Goal: Information Seeking & Learning: Check status

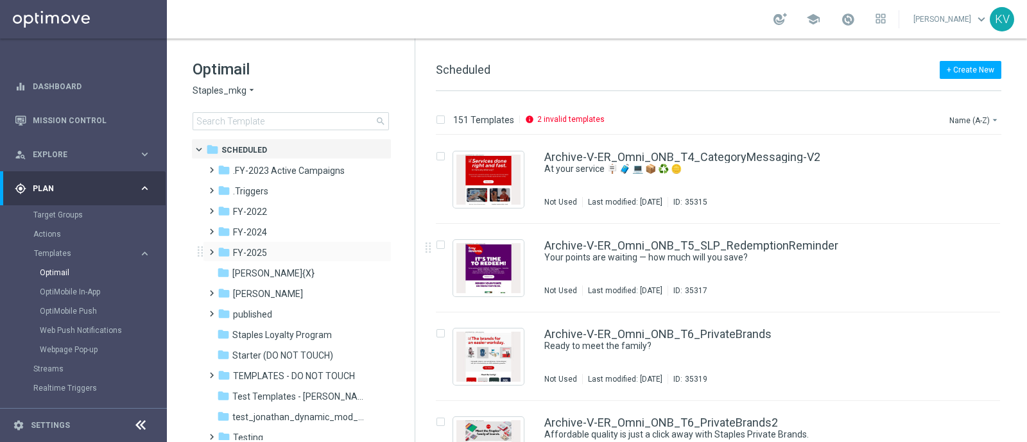
click at [210, 248] on span at bounding box center [209, 246] width 6 height 5
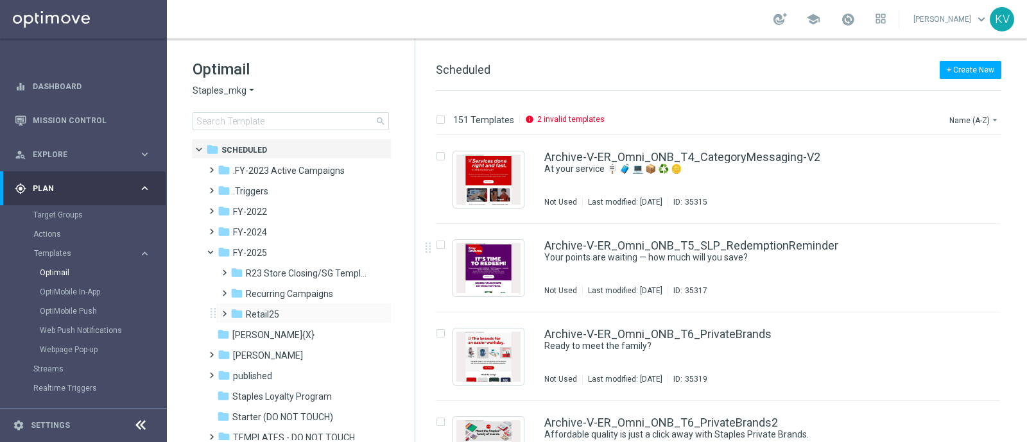
click at [225, 311] on span at bounding box center [222, 307] width 6 height 5
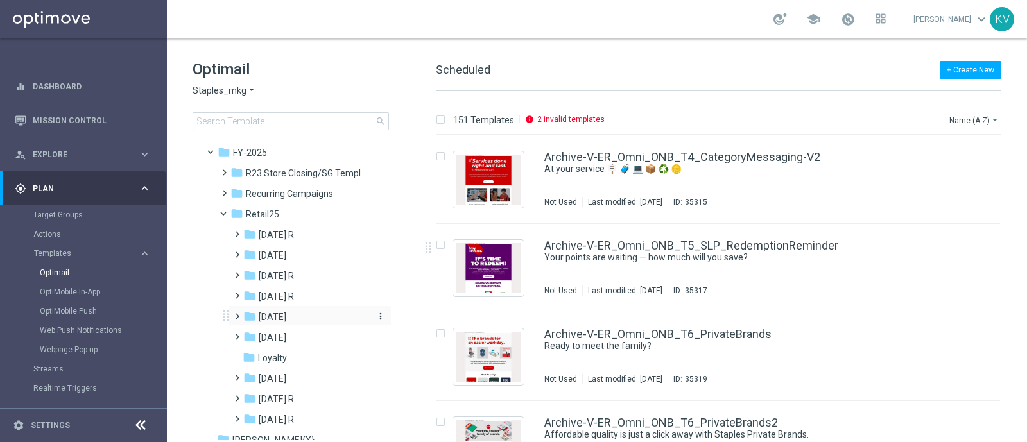
scroll to position [96, 0]
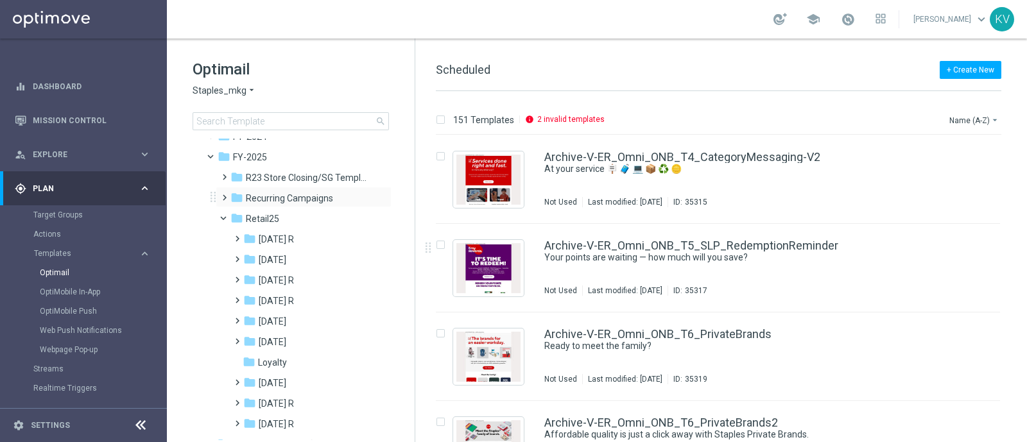
click at [225, 192] on span at bounding box center [222, 191] width 6 height 5
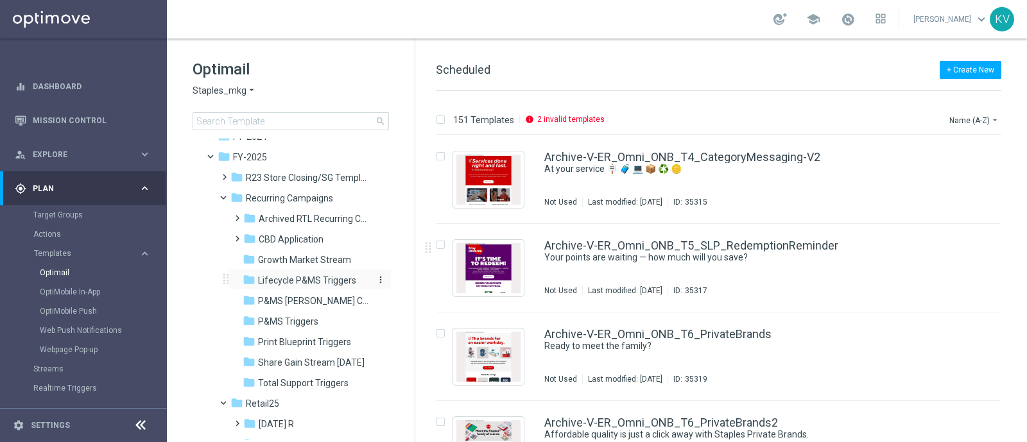
click at [273, 282] on span "Lifecycle P&MS Triggers" at bounding box center [307, 281] width 98 height 12
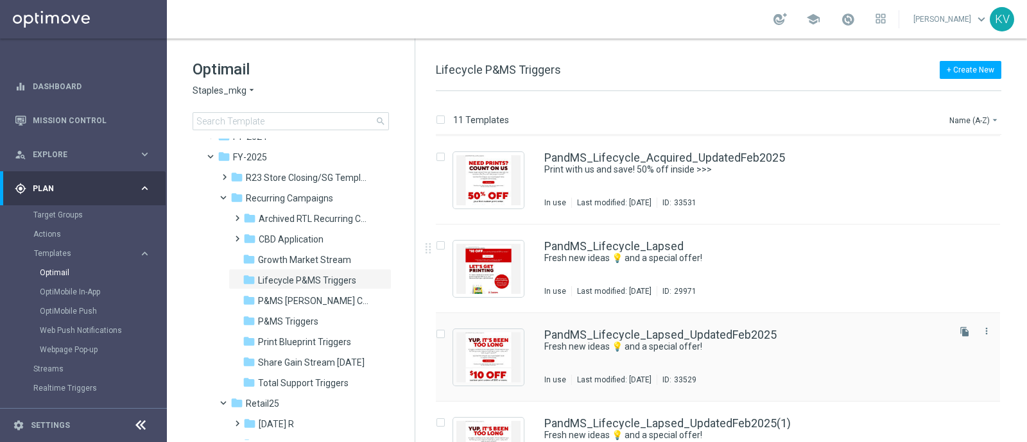
scroll to position [73, 0]
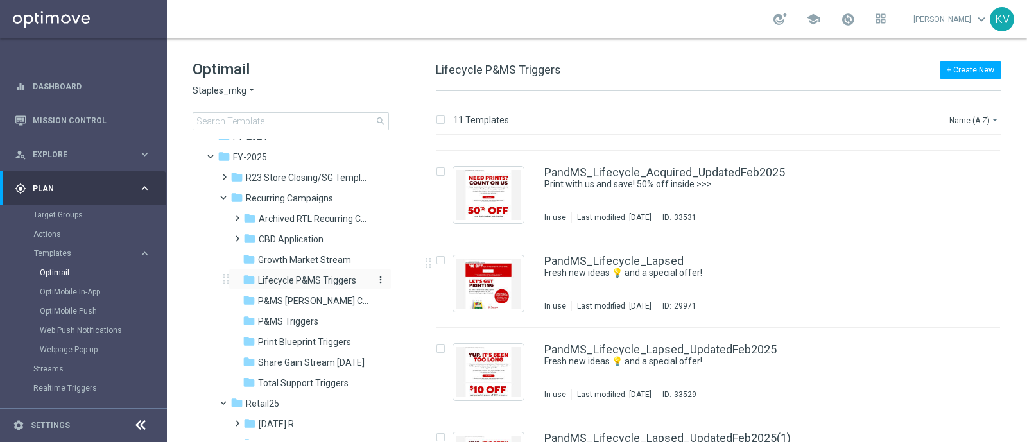
drag, startPoint x: 230, startPoint y: 380, endPoint x: 270, endPoint y: 286, distance: 102.6
click at [270, 286] on div "folder Archived RTL Recurring Campaigns more_vert folder CBD Application more_v…" at bounding box center [306, 299] width 171 height 185
click at [320, 304] on span "P&MS [PERSON_NAME] Cart" at bounding box center [313, 301] width 111 height 12
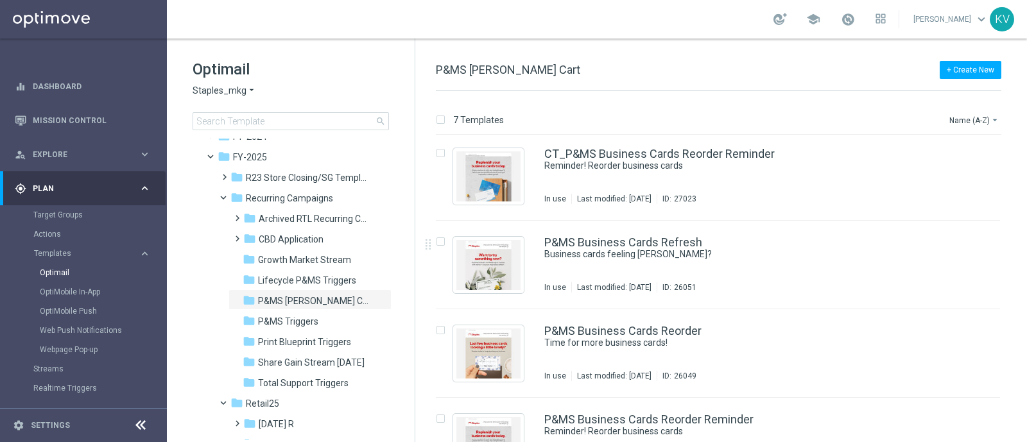
scroll to position [312, 0]
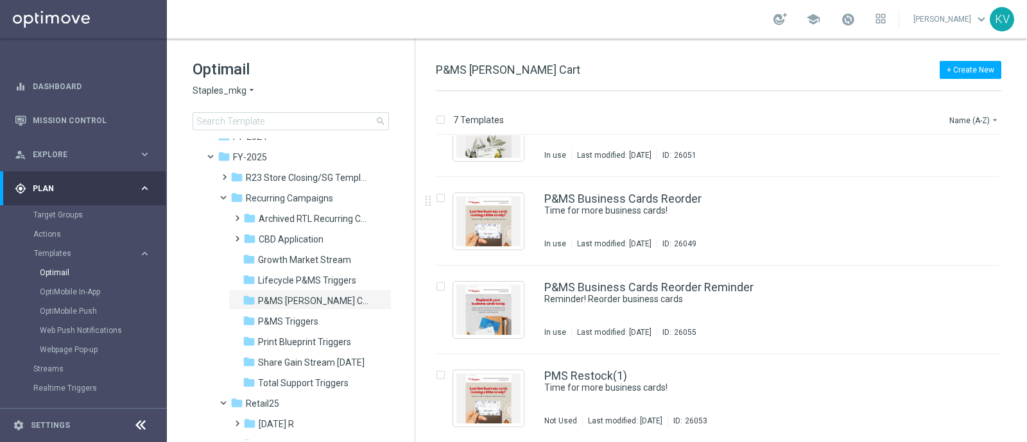
click at [246, 88] on icon "arrow_drop_down" at bounding box center [251, 91] width 10 height 12
click at [239, 67] on h1 "Optimail" at bounding box center [290, 69] width 196 height 21
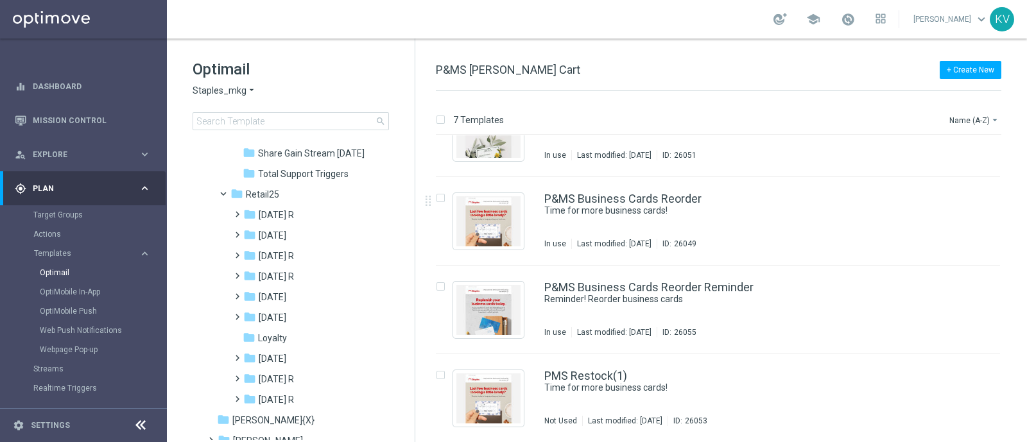
scroll to position [512, 0]
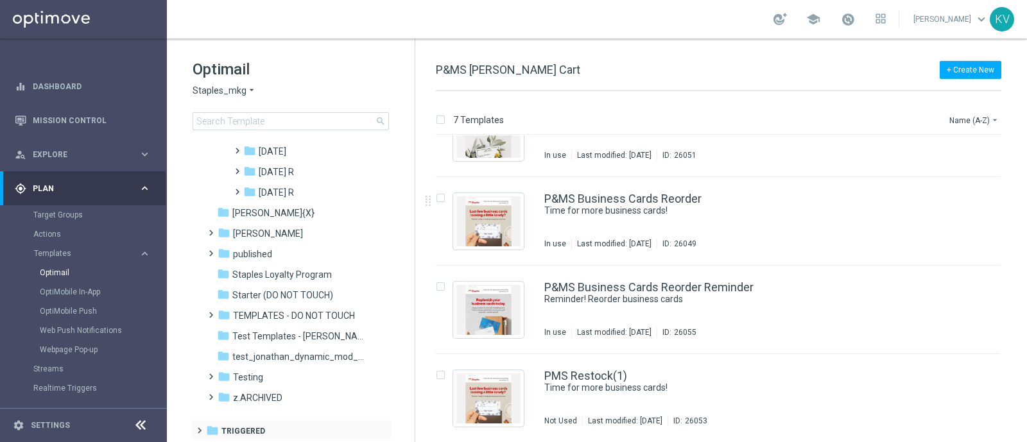
click at [199, 427] on span at bounding box center [197, 424] width 6 height 5
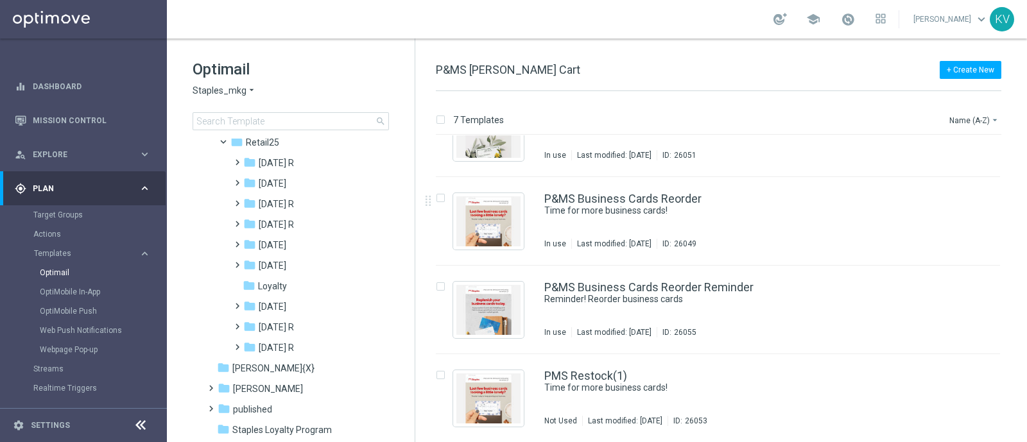
scroll to position [355, 0]
click at [233, 181] on span at bounding box center [235, 178] width 6 height 5
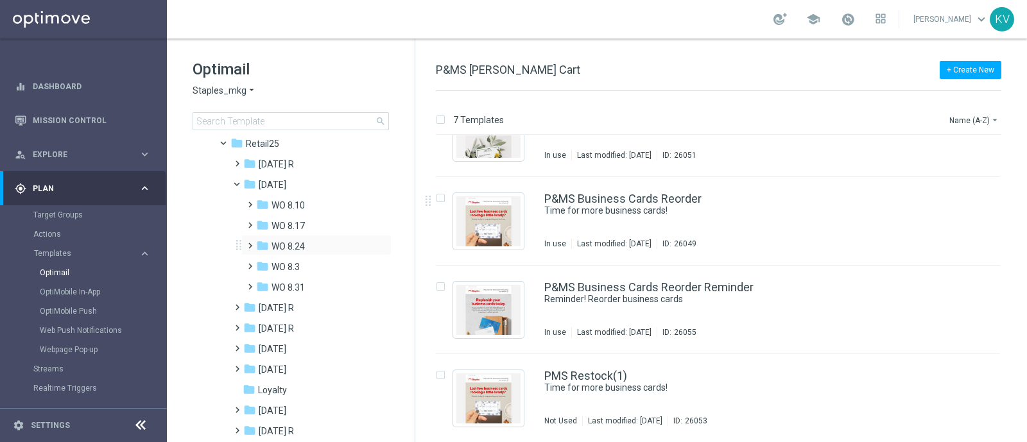
click at [249, 243] on span at bounding box center [247, 239] width 6 height 5
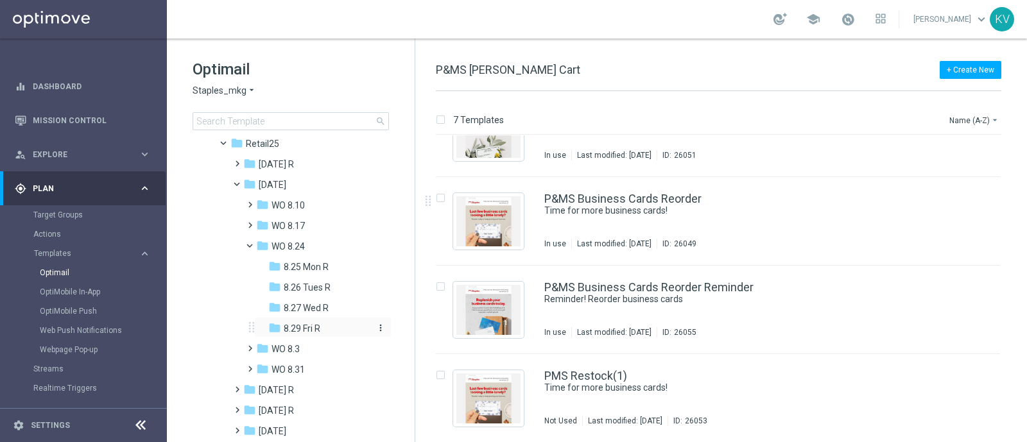
click at [295, 330] on span "8.29 Fri R" at bounding box center [302, 329] width 37 height 12
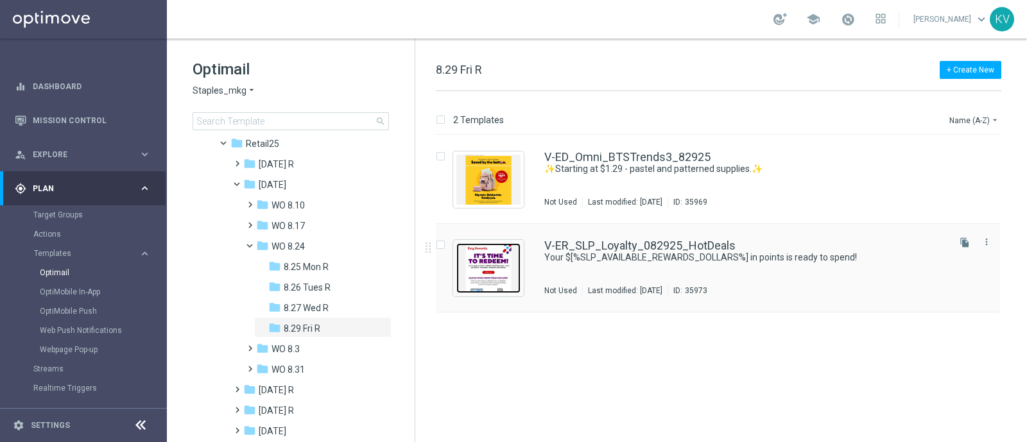
click at [500, 269] on img "Press SPACE to select this row." at bounding box center [488, 268] width 64 height 50
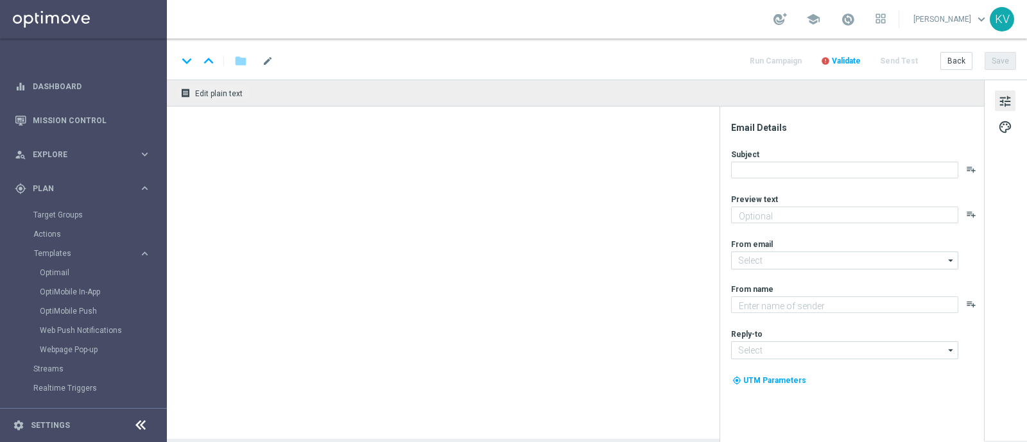
type textarea "Redeem now and save on these top deals."
type textarea "Staples"
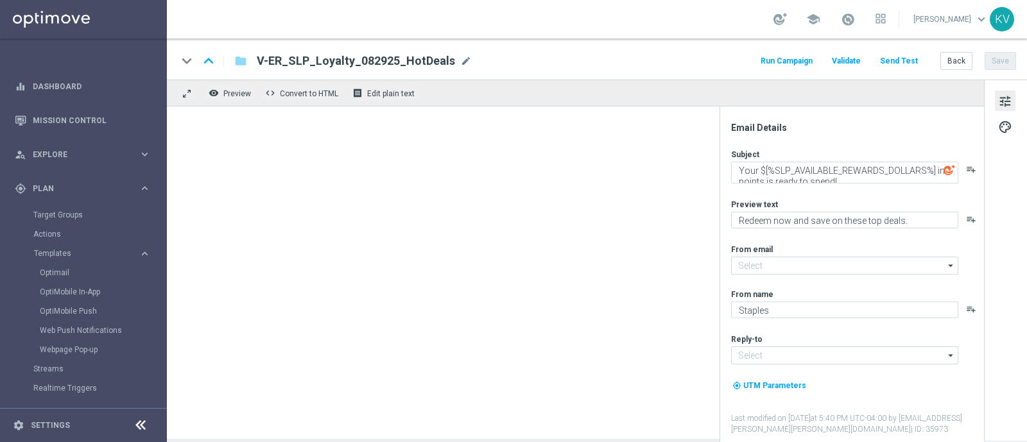
type input "[EMAIL_ADDRESS][DOMAIN_NAME]"
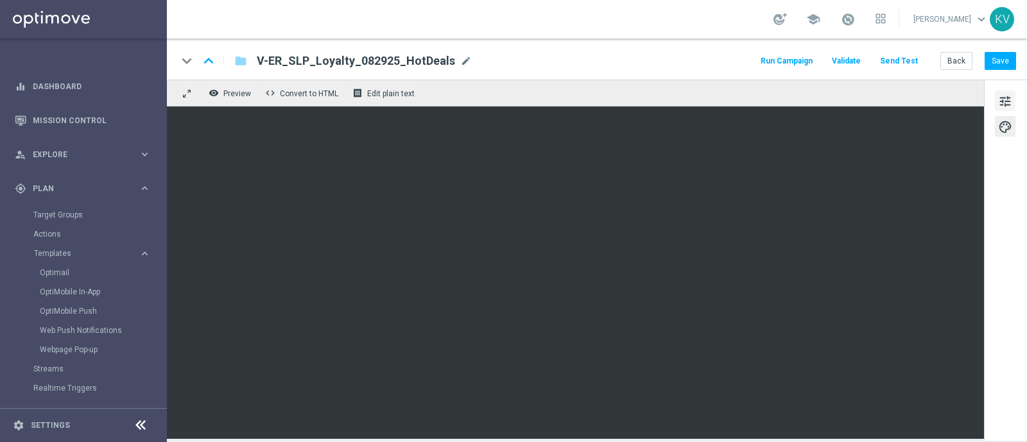
click at [1009, 98] on span "tune" at bounding box center [1005, 101] width 14 height 17
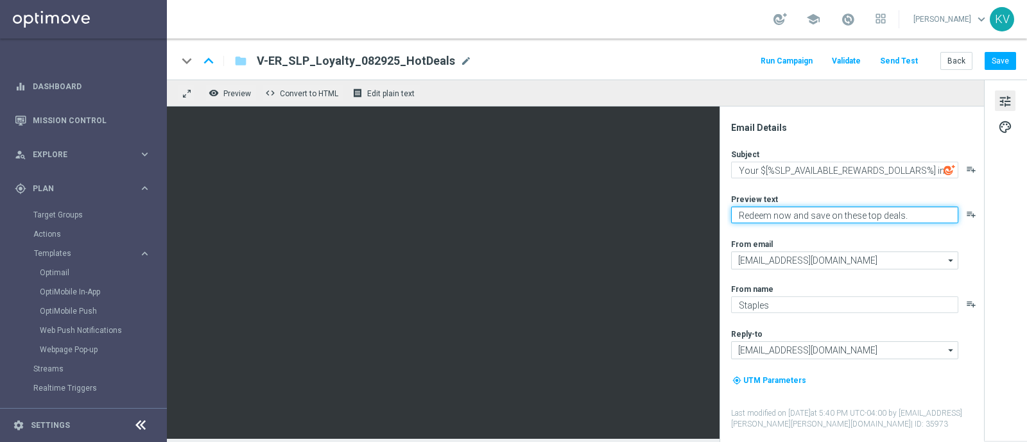
click at [848, 219] on textarea "Redeem now and save on these top deals." at bounding box center [844, 215] width 227 height 17
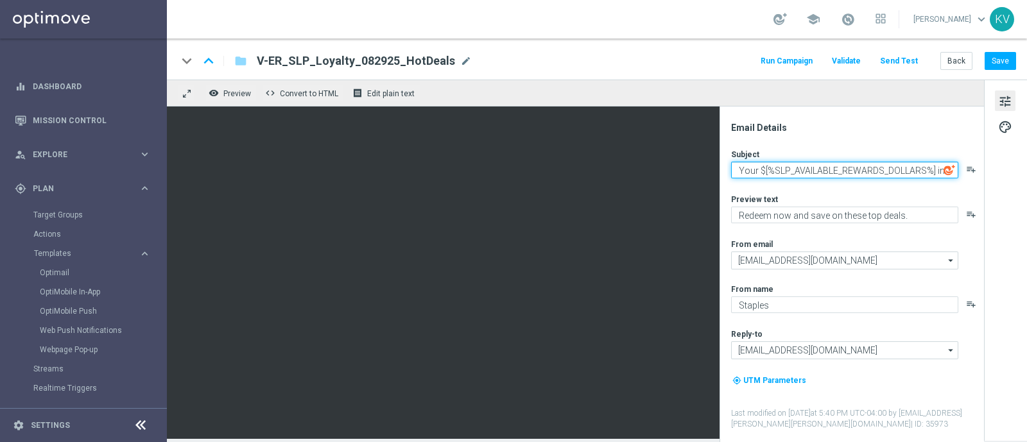
click at [846, 167] on textarea "Your $[%SLP_AVAILABLE_REWARDS_DOLLARS%] in points is ready to spend!" at bounding box center [844, 170] width 227 height 17
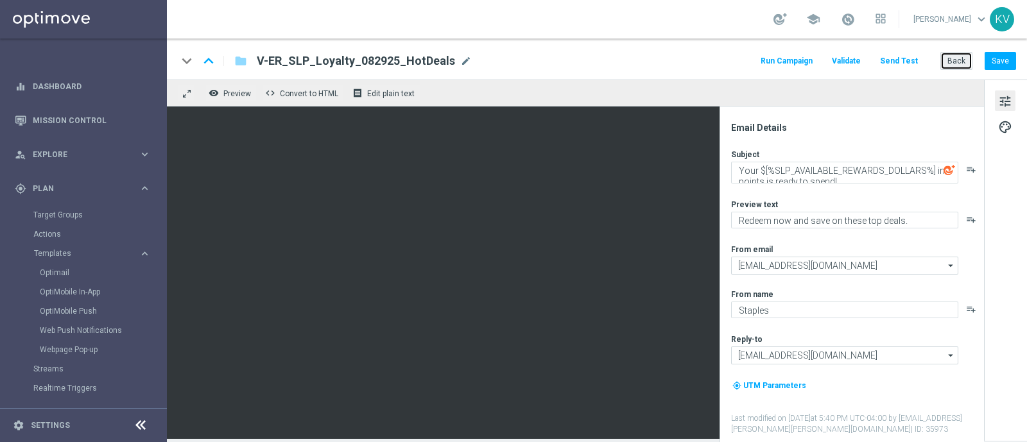
click at [962, 58] on button "Back" at bounding box center [956, 61] width 32 height 18
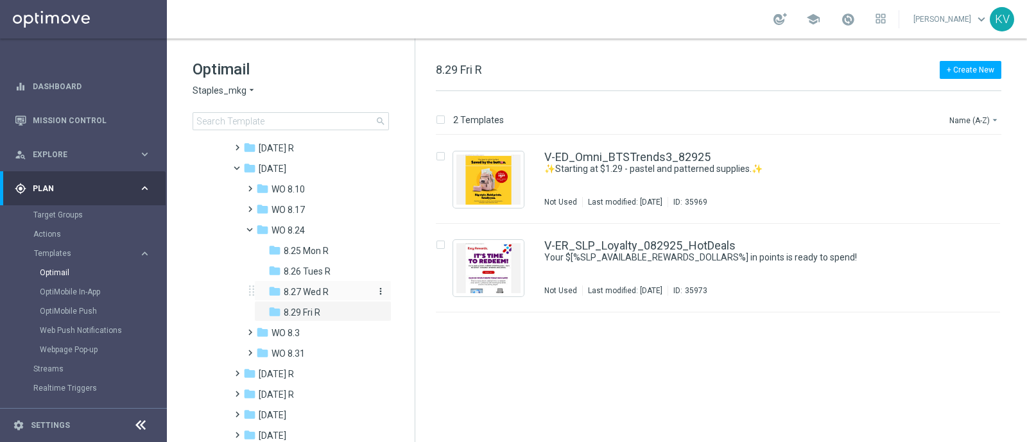
scroll to position [187, 0]
click at [250, 349] on span at bounding box center [247, 346] width 6 height 5
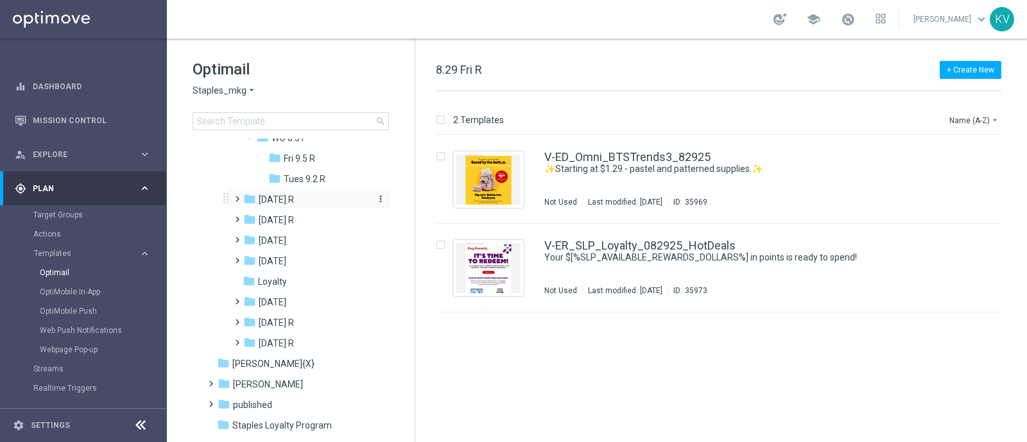
scroll to position [407, 0]
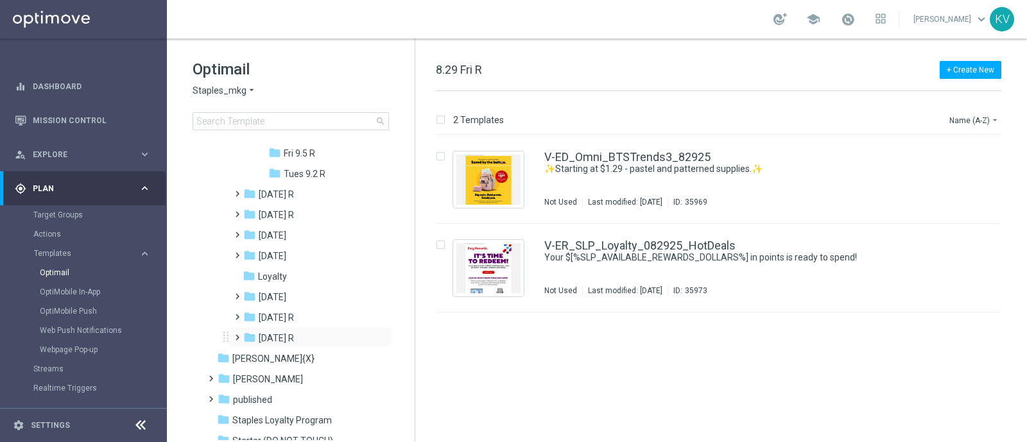
click at [234, 334] on span at bounding box center [235, 331] width 6 height 5
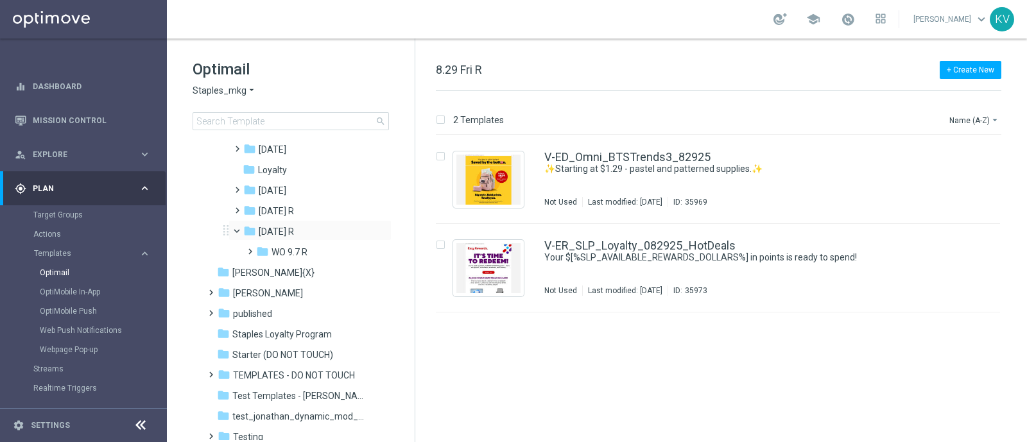
scroll to position [515, 0]
click at [247, 248] on span at bounding box center [247, 245] width 6 height 5
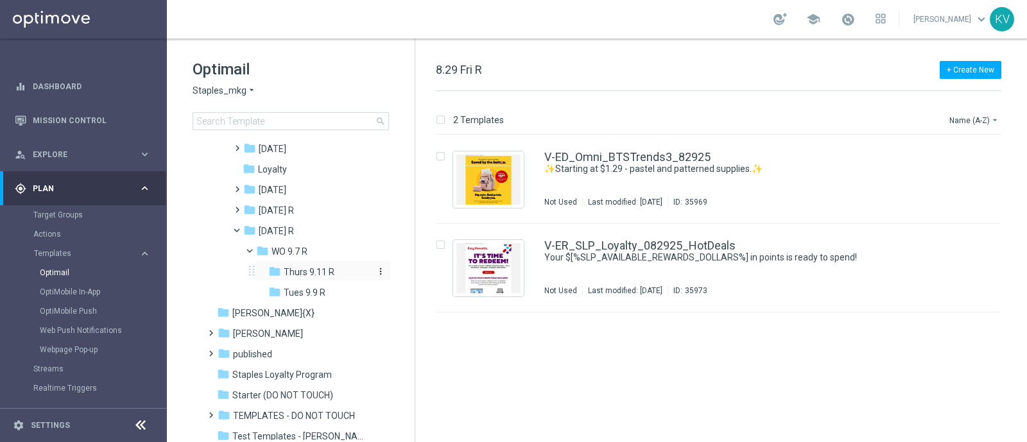
click at [309, 277] on div "folder Thurs 9.11 R" at bounding box center [320, 272] width 105 height 15
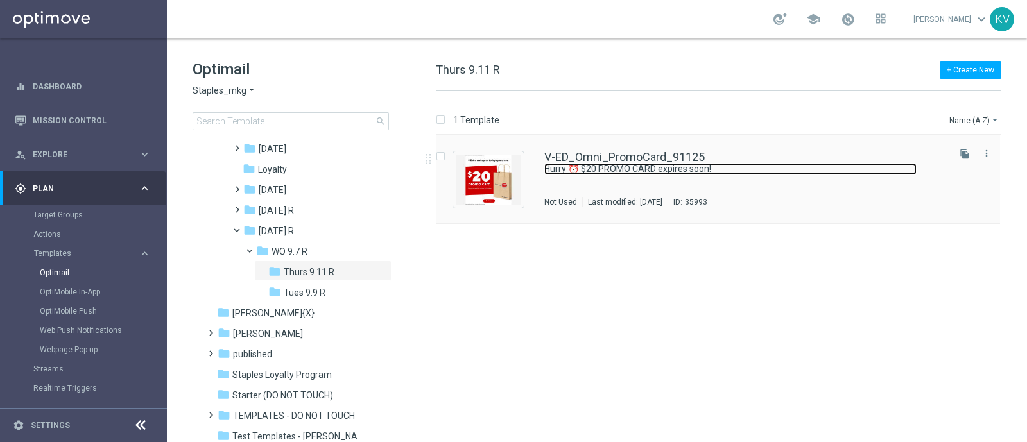
click at [576, 170] on link "Hurry ⏰ $20 PROMO CARD expires soon!" at bounding box center [730, 169] width 372 height 12
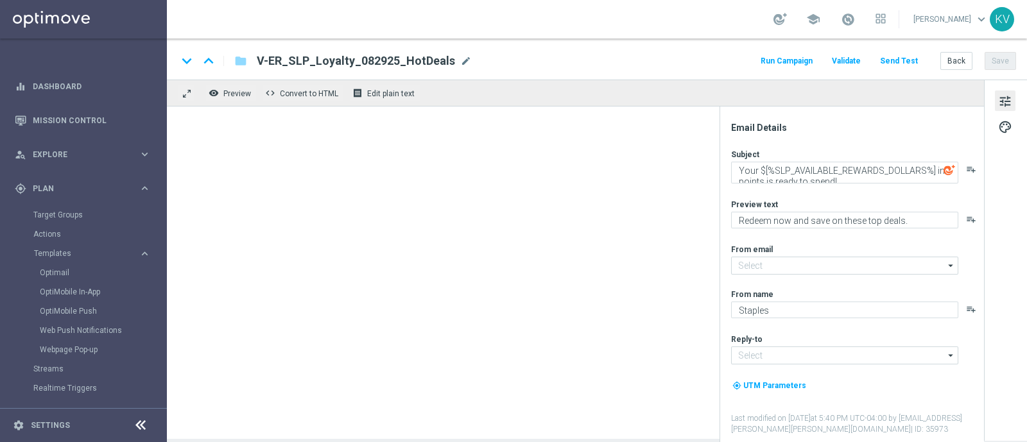
type input "[EMAIL_ADDRESS][DOMAIN_NAME]"
type textarea "Hurry ⏰ $20 PROMO CARD expires soon!"
type textarea "Ready in the app — redeem in store by [DATE]."
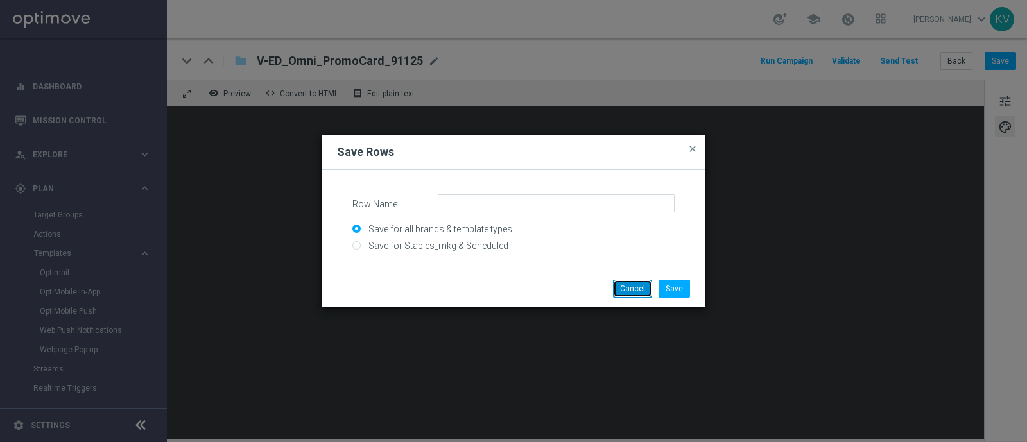
click at [630, 284] on button "Cancel" at bounding box center [632, 289] width 39 height 18
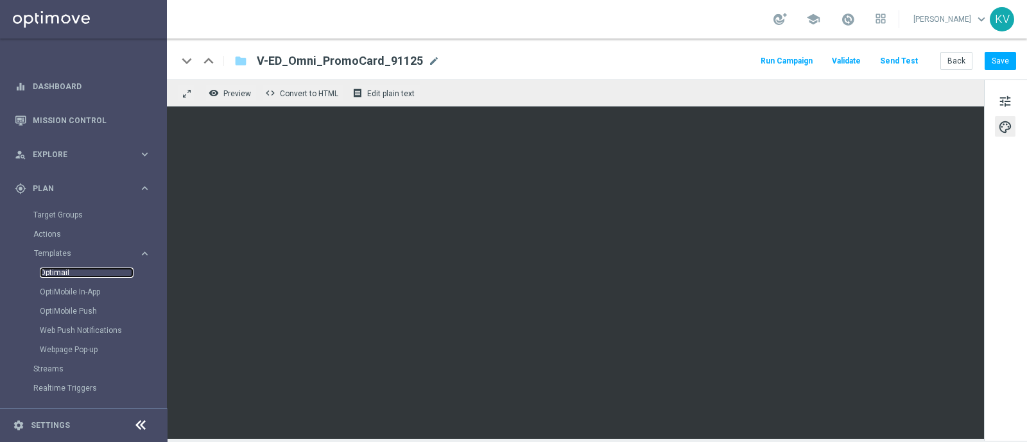
click at [64, 271] on link "Optimail" at bounding box center [87, 273] width 94 height 10
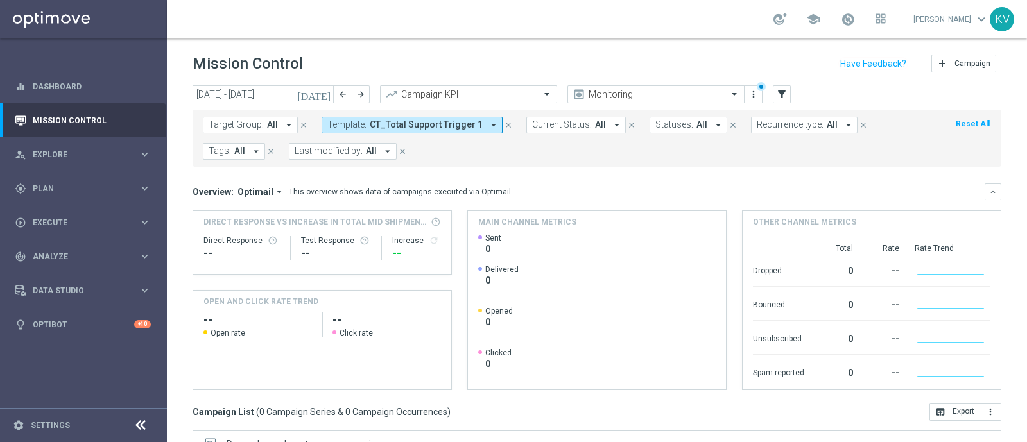
click at [294, 105] on div "Target Group: All arrow_drop_down close Template: CT_Total Support Trigger 1 ar…" at bounding box center [596, 136] width 808 height 62
click at [294, 88] on input "01 Aug 2025 - 31 Aug 2025" at bounding box center [262, 94] width 141 height 18
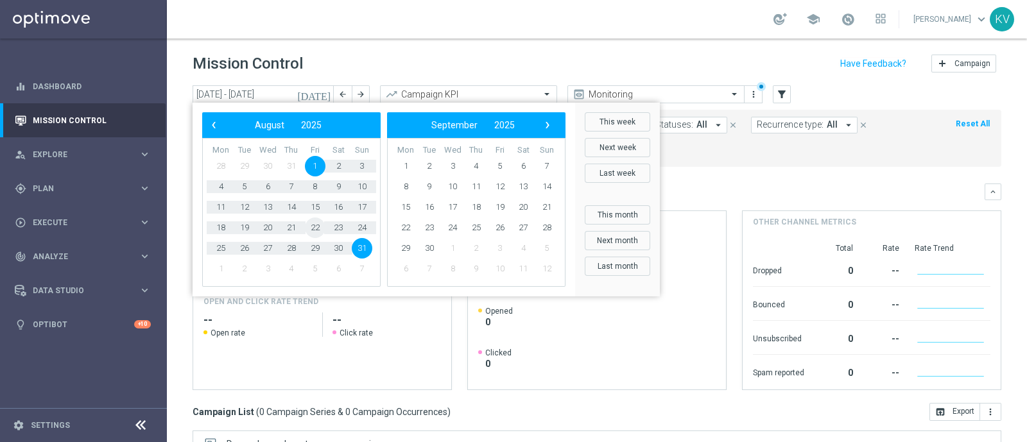
click at [309, 230] on span "22" at bounding box center [315, 228] width 21 height 21
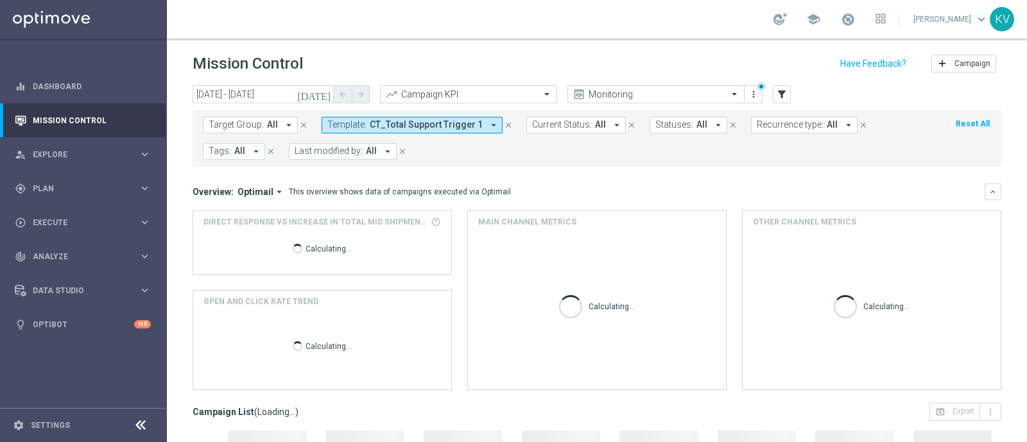
type input "22 Aug 2025 - 22 Aug 2025"
click at [372, 124] on span "CT_Total Support Trigger 1" at bounding box center [426, 124] width 113 height 11
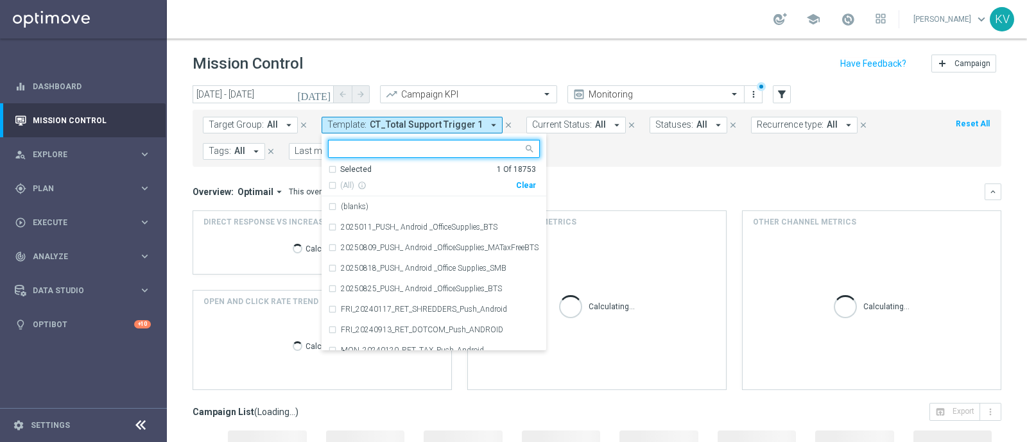
click at [527, 191] on div "Selected 1 Of 18753 (All) info_outline Clear" at bounding box center [433, 180] width 225 height 33
click at [0, 0] on div "Clear" at bounding box center [0, 0] width 0 height 0
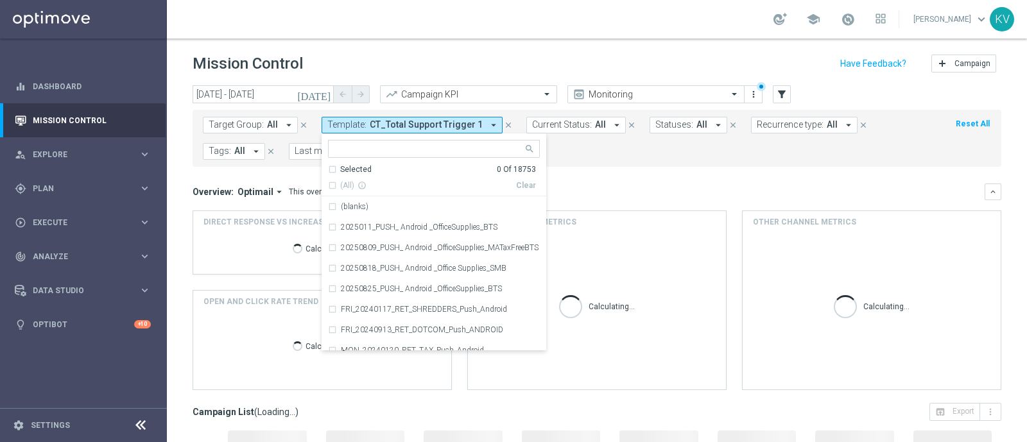
click at [405, 150] on input "text" at bounding box center [429, 149] width 188 height 11
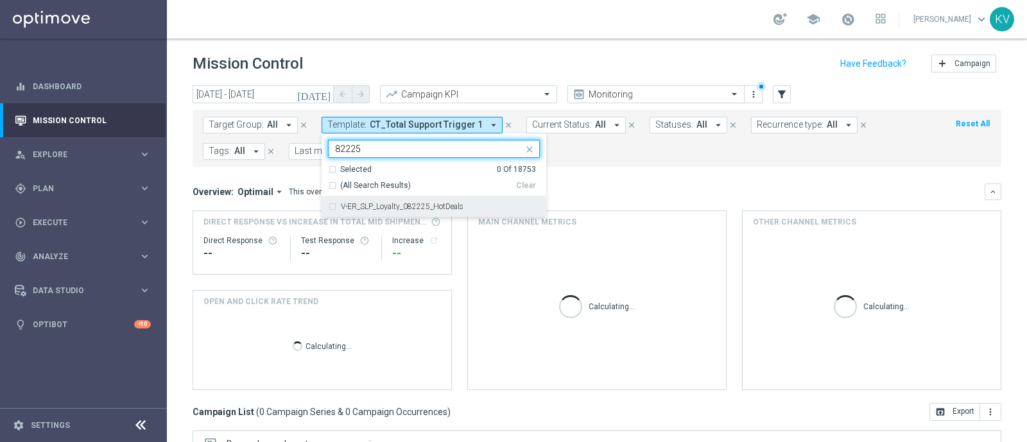
click at [449, 209] on label "V-ER_SLP_Loyalty_082225_HotDeals" at bounding box center [402, 207] width 123 height 8
type input "82225"
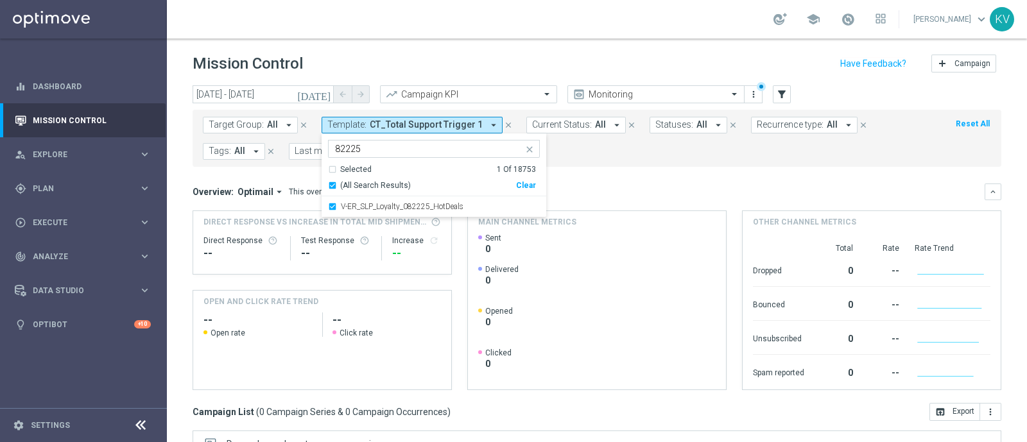
click at [645, 196] on div "Overview: Optimail arrow_drop_down This overview shows data of campaigns execut…" at bounding box center [588, 192] width 792 height 12
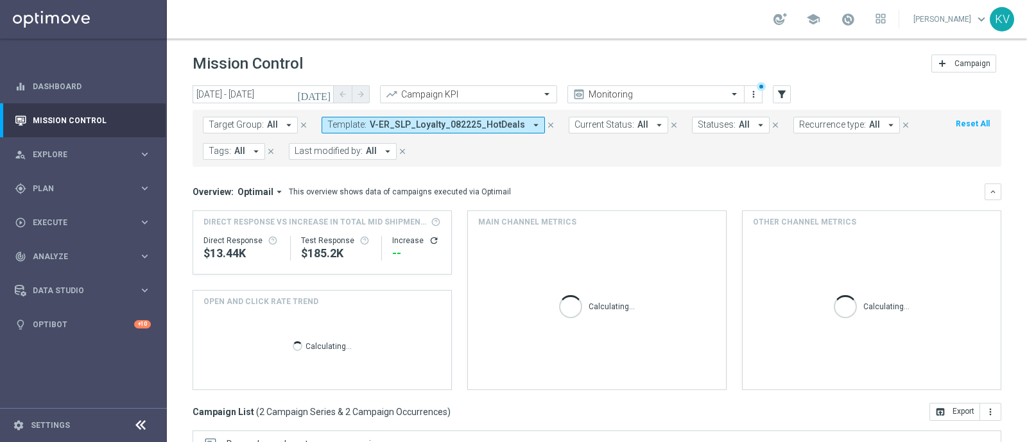
scroll to position [225, 0]
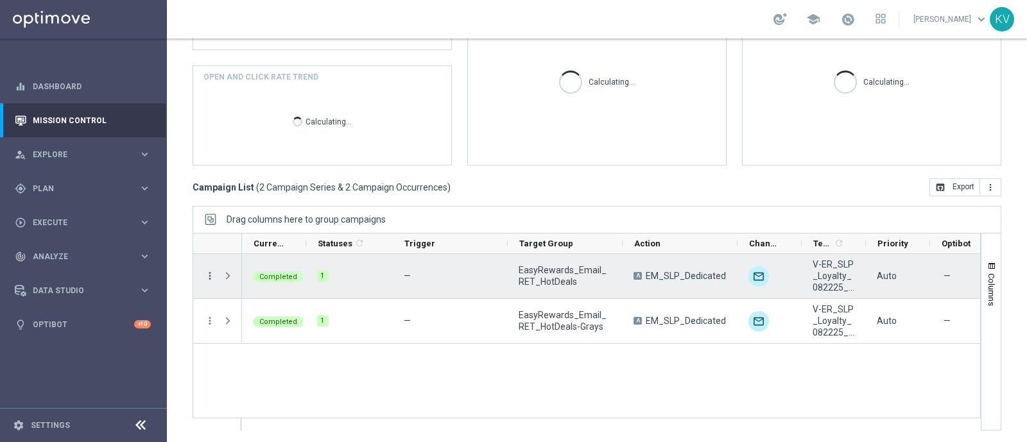
click at [210, 274] on icon "more_vert" at bounding box center [210, 276] width 12 height 12
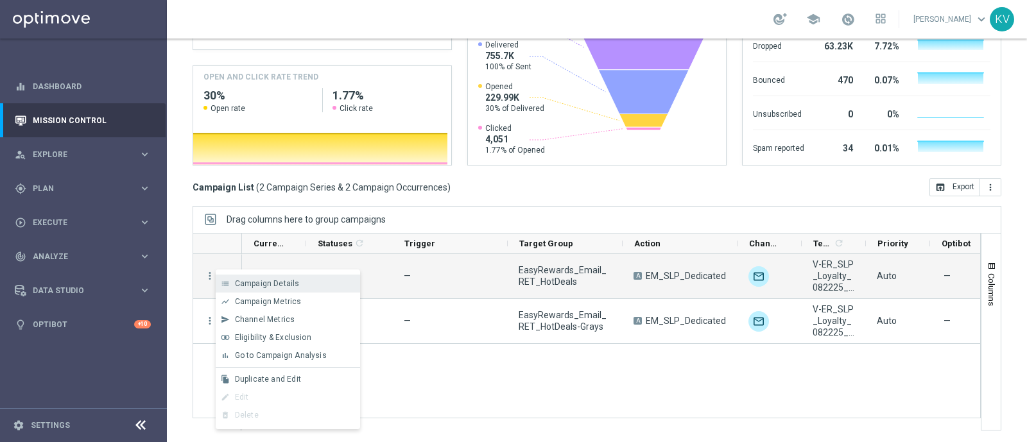
click at [286, 284] on span "Campaign Details" at bounding box center [267, 283] width 65 height 9
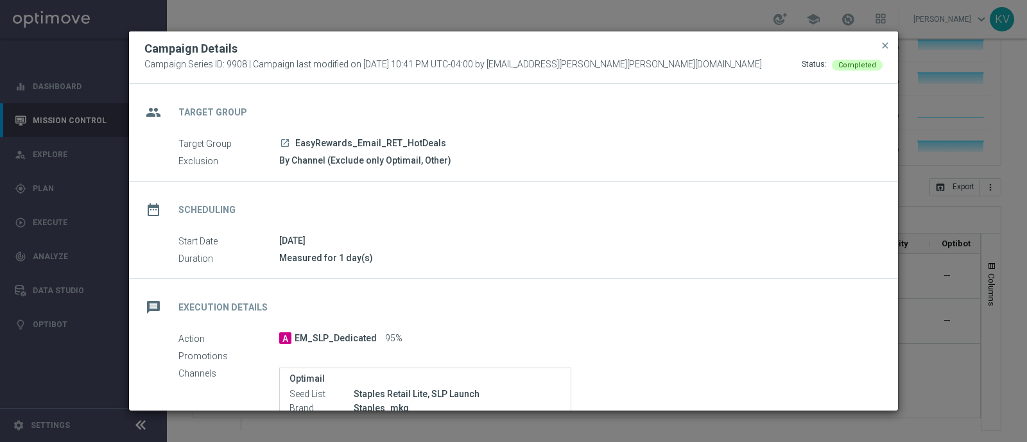
scroll to position [209, 0]
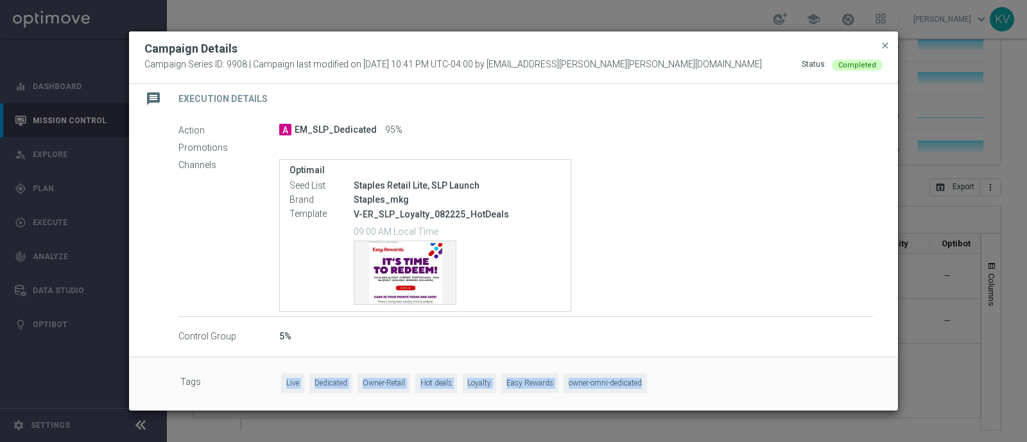
drag, startPoint x: 274, startPoint y: 380, endPoint x: 690, endPoint y: 386, distance: 416.5
click at [690, 386] on div "Tags Live Dedicated Owner-Retail Hot deals Loyalty Easy Rewards owner-omni-dedi…" at bounding box center [526, 384] width 692 height 23
click at [690, 386] on div "Live Dedicated Owner-Retail Hot deals Loyalty Easy Rewards owner-omni-dedicated" at bounding box center [577, 384] width 592 height 23
click at [712, 66] on div "Campaign Series ID: 9908 | Campaign last modified on 21 Aug 2025 at 10:41 PM UT…" at bounding box center [513, 65] width 738 height 12
click at [880, 46] on span "close" at bounding box center [885, 45] width 10 height 10
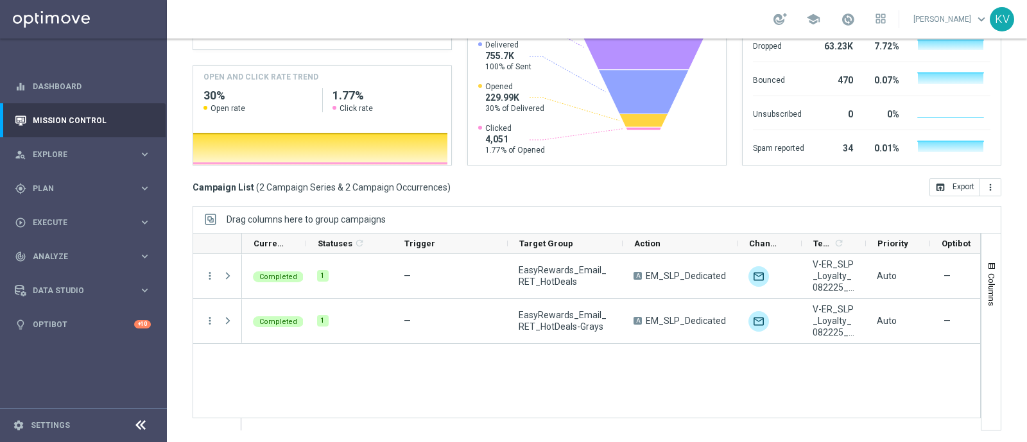
click at [695, 367] on div "Completed 1 — EasyRewards_Email_RET_HotDeals A EM_SLP_Dedicated unfold_more V-E…" at bounding box center [611, 342] width 738 height 176
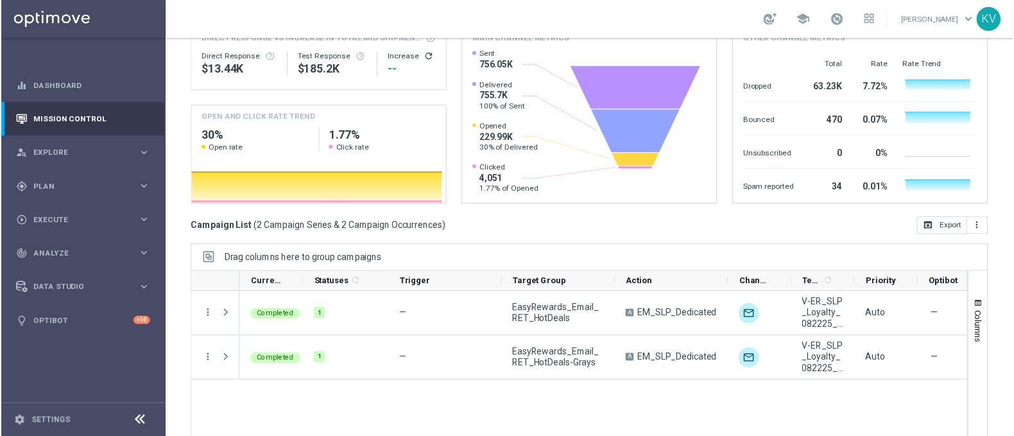
scroll to position [182, 0]
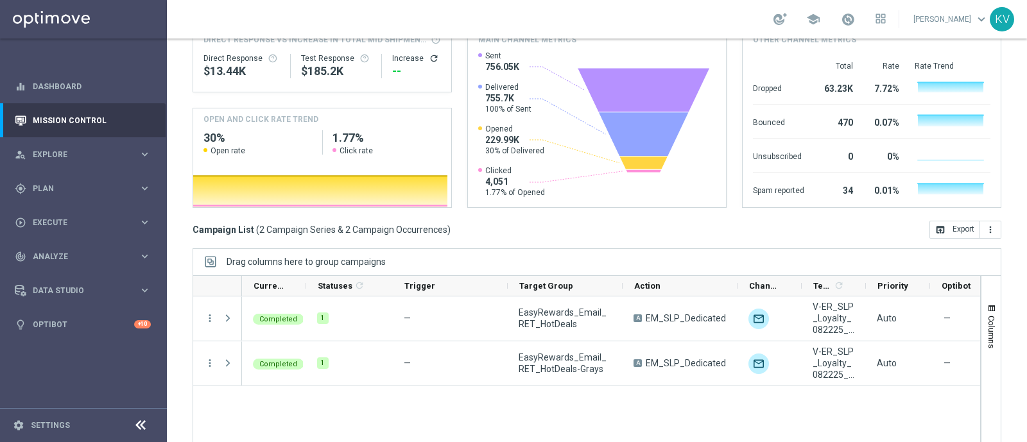
click at [676, 18] on div "school Kara Vetere keyboard_arrow_down KV" at bounding box center [597, 19] width 860 height 38
